Goal: Task Accomplishment & Management: Complete application form

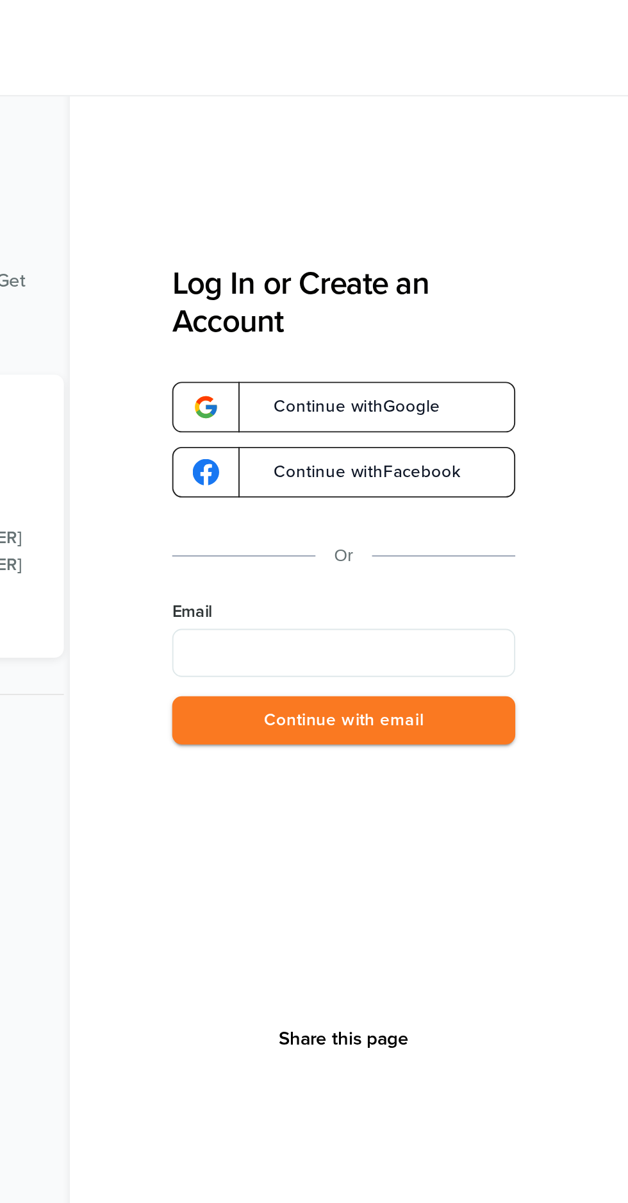
click at [541, 331] on label "Email" at bounding box center [476, 325] width 183 height 13
click at [541, 335] on input "Email" at bounding box center [476, 348] width 183 height 26
type input "**********"
click at [545, 382] on button "Continue with email" at bounding box center [476, 384] width 183 height 26
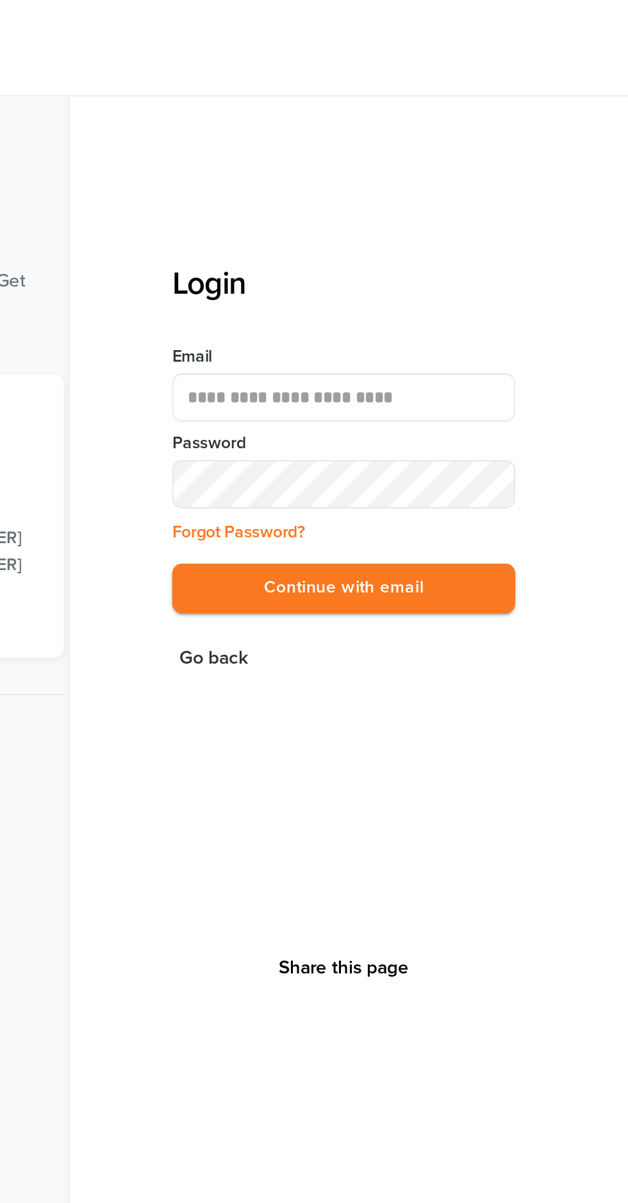
click at [530, 238] on label "Password" at bounding box center [476, 236] width 183 height 13
click at [551, 310] on button "Continue with email" at bounding box center [476, 313] width 183 height 26
